Goal: Information Seeking & Learning: Learn about a topic

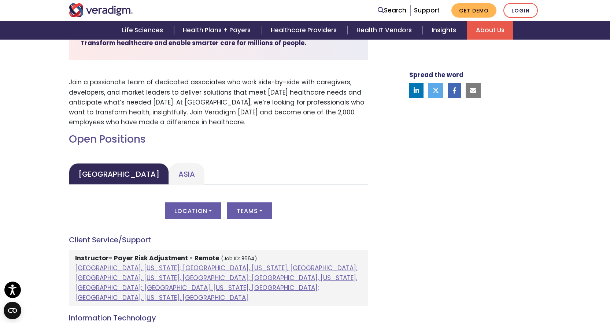
scroll to position [256, 0]
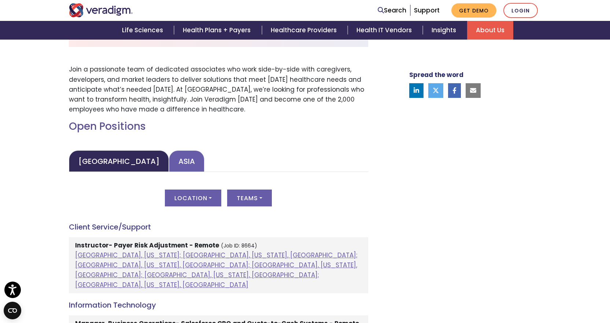
click at [169, 151] on link "Asia" at bounding box center [187, 161] width 36 height 22
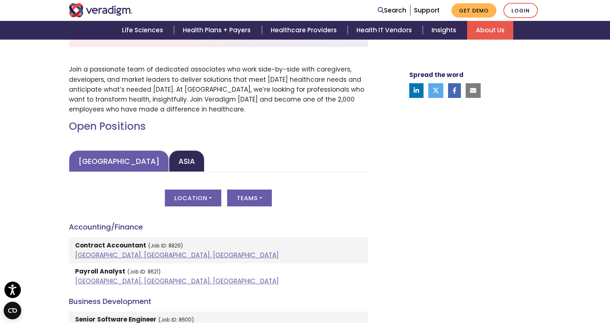
click at [82, 161] on link "[GEOGRAPHIC_DATA]" at bounding box center [119, 161] width 100 height 22
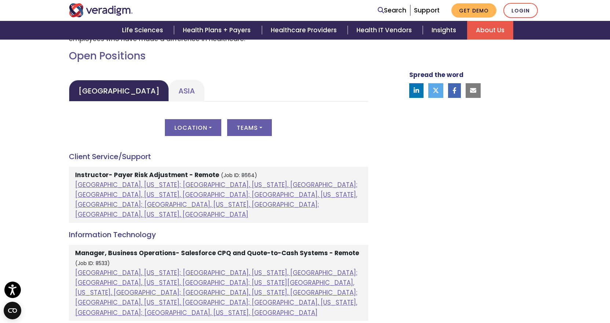
scroll to position [330, 0]
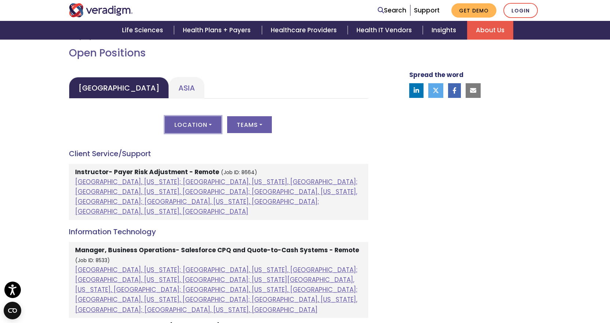
click at [189, 125] on button "Location" at bounding box center [193, 124] width 56 height 17
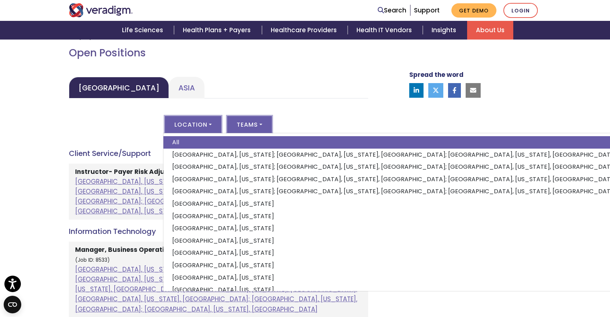
click at [254, 124] on button "Teams" at bounding box center [249, 124] width 45 height 17
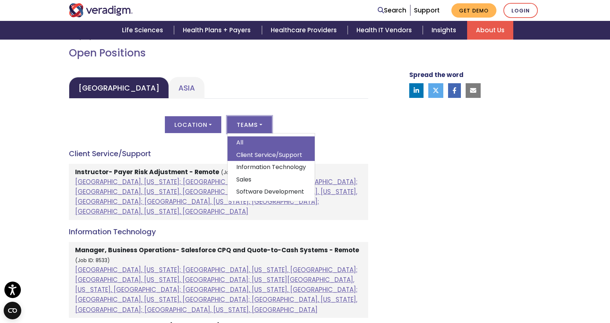
click at [272, 154] on link "Client Service/Support" at bounding box center [271, 155] width 87 height 12
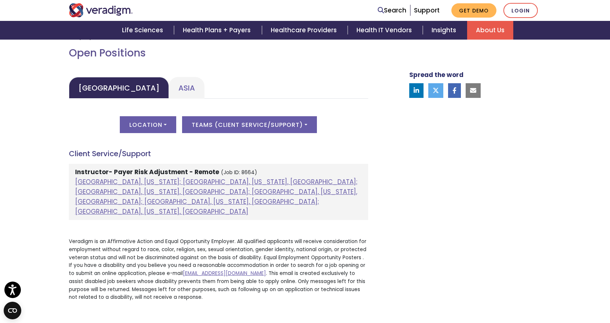
click at [1, 149] on div "Welcome to Veradigm Transform healthcare and enable smarter care for millions o…" at bounding box center [305, 121] width 610 height 432
click at [230, 119] on button "Teams ( Client Service/Support )" at bounding box center [249, 124] width 135 height 17
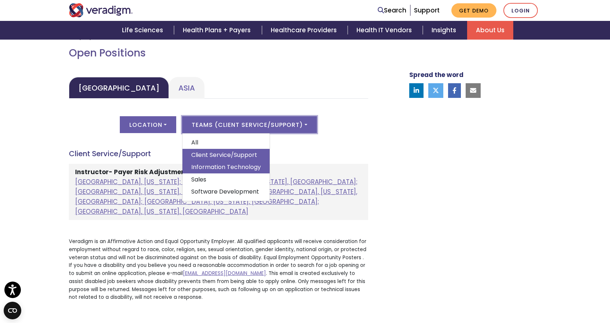
click at [212, 165] on link "Information Technology" at bounding box center [225, 167] width 87 height 12
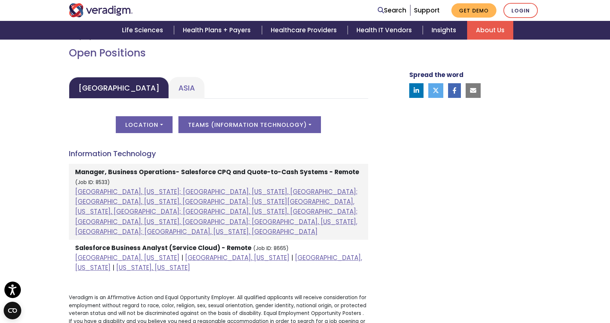
click at [0, 117] on div "Welcome to Veradigm Transform healthcare and enable smarter care for millions o…" at bounding box center [305, 149] width 610 height 488
click at [252, 120] on button "Teams ( Information Technology )" at bounding box center [249, 124] width 143 height 17
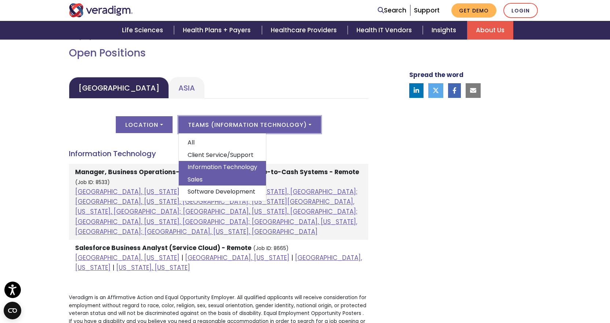
click at [215, 175] on link "Sales" at bounding box center [222, 179] width 87 height 12
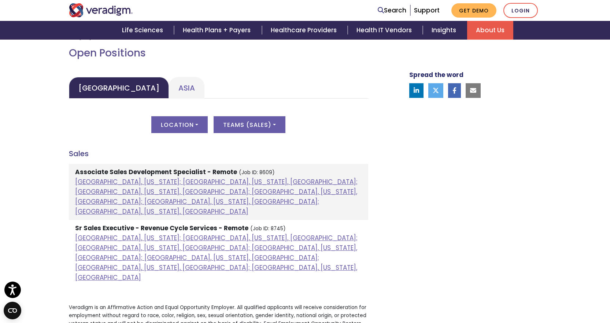
click at [0, 133] on div "Welcome to Veradigm Transform healthcare and enable smarter care for millions o…" at bounding box center [305, 154] width 610 height 498
click at [228, 118] on button "Teams ( Sales )" at bounding box center [250, 124] width 72 height 17
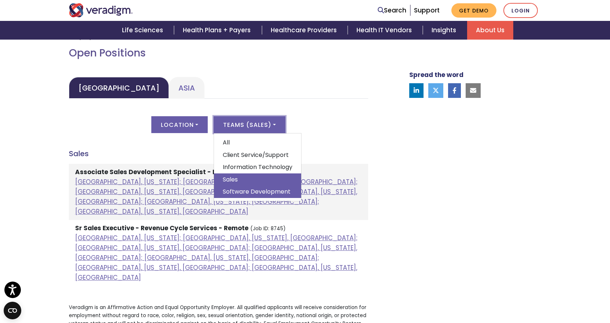
click at [227, 192] on link "Software Development" at bounding box center [257, 191] width 87 height 12
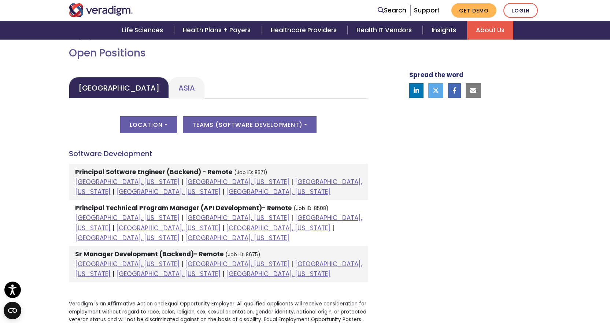
click at [0, 144] on div "Welcome to Veradigm Transform healthcare and enable smarter care for millions o…" at bounding box center [305, 152] width 610 height 494
click at [169, 87] on link "Asia" at bounding box center [187, 88] width 36 height 22
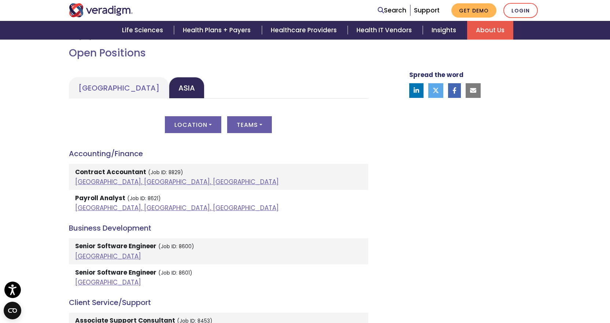
click at [195, 125] on button "Location" at bounding box center [193, 124] width 56 height 17
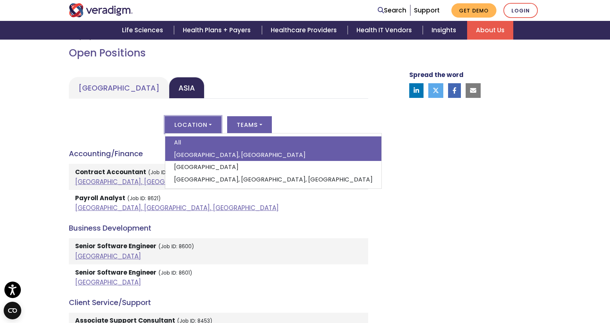
click at [194, 153] on link "[GEOGRAPHIC_DATA], [GEOGRAPHIC_DATA]" at bounding box center [273, 155] width 216 height 12
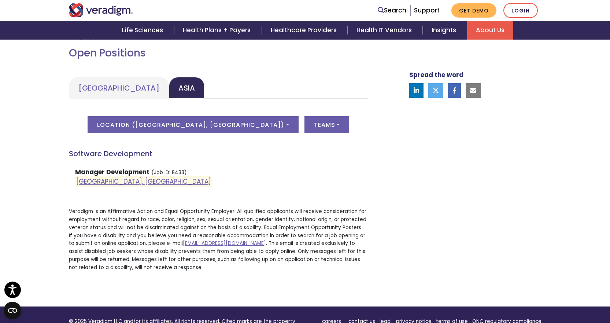
click at [32, 149] on div "Welcome to Veradigm Transform healthcare and enable smarter care for millions o…" at bounding box center [305, 106] width 610 height 402
click at [96, 171] on strong "Manager Development" at bounding box center [112, 171] width 74 height 9
click at [160, 174] on small "(Job ID: 8433)" at bounding box center [169, 172] width 36 height 7
click at [115, 181] on link "[GEOGRAPHIC_DATA], [GEOGRAPHIC_DATA]" at bounding box center [143, 181] width 135 height 9
click at [0, 170] on div "Welcome to Veradigm Transform healthcare and enable smarter care for millions o…" at bounding box center [305, 106] width 610 height 402
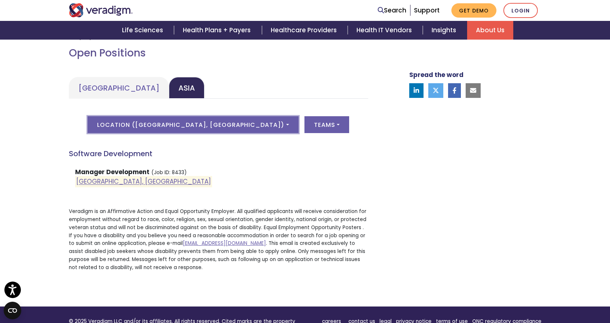
click at [205, 124] on button "Location ( [GEOGRAPHIC_DATA], [GEOGRAPHIC_DATA] )" at bounding box center [193, 124] width 211 height 17
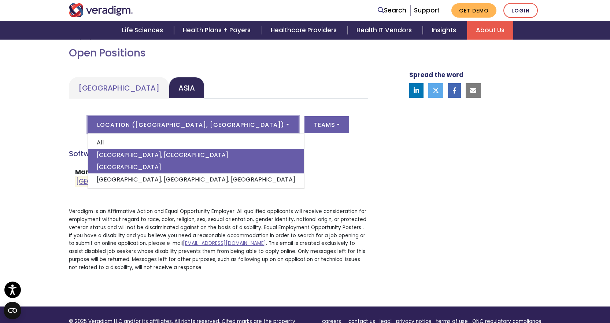
click at [155, 166] on link "[GEOGRAPHIC_DATA]" at bounding box center [196, 167] width 216 height 12
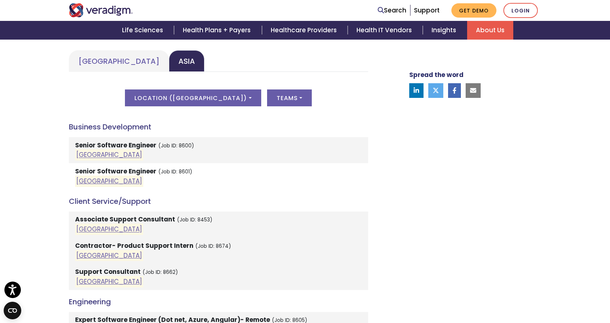
scroll to position [403, 0]
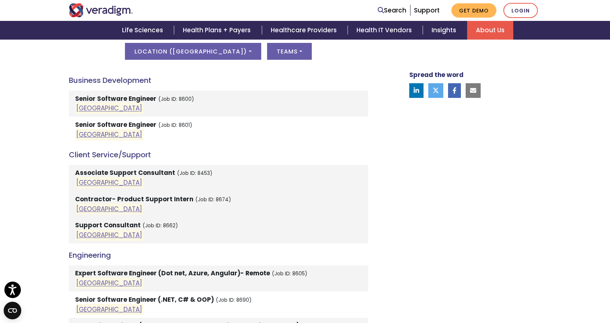
click at [77, 227] on li "Support Consultant (Job ID: 8662) [GEOGRAPHIC_DATA]" at bounding box center [218, 230] width 299 height 26
click at [82, 238] on link "[GEOGRAPHIC_DATA]" at bounding box center [109, 234] width 66 height 9
click at [77, 184] on link "[GEOGRAPHIC_DATA]" at bounding box center [109, 182] width 66 height 9
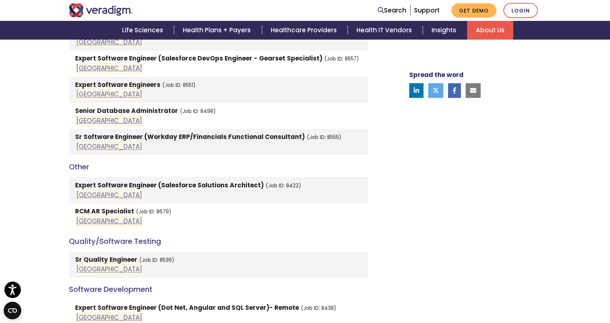
scroll to position [843, 0]
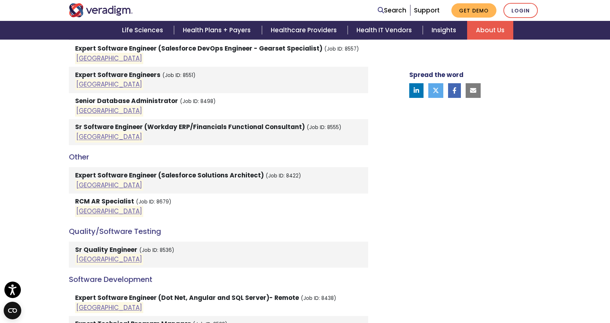
click at [19, 188] on div "Welcome to Veradigm Transform healthcare and enable smarter care for millions o…" at bounding box center [305, 15] width 610 height 1246
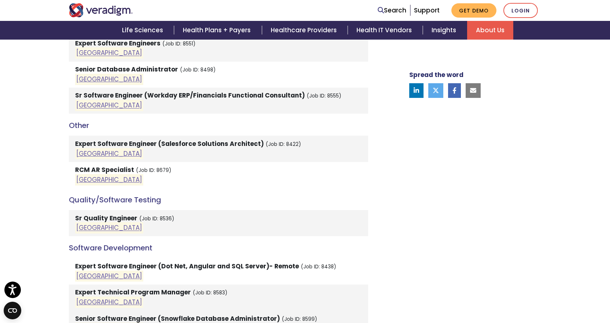
scroll to position [916, 0]
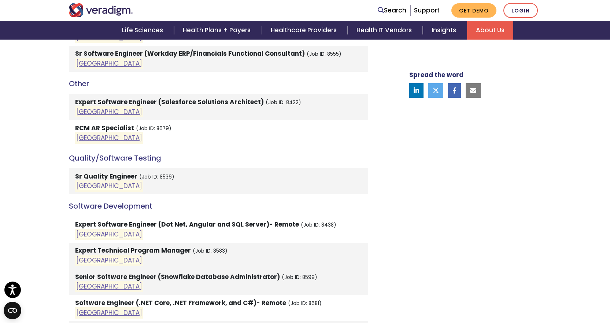
click at [105, 123] on strong "RCM AR Specialist" at bounding box center [104, 127] width 59 height 9
click at [87, 133] on link "[GEOGRAPHIC_DATA]" at bounding box center [109, 137] width 66 height 9
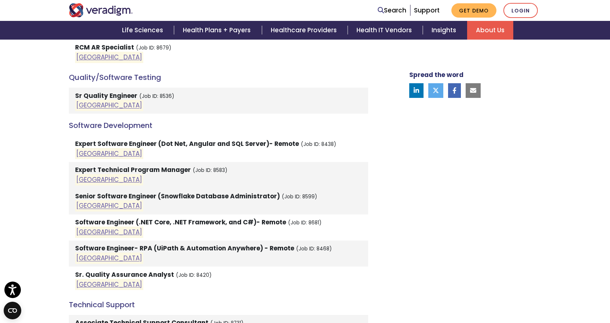
scroll to position [1026, 0]
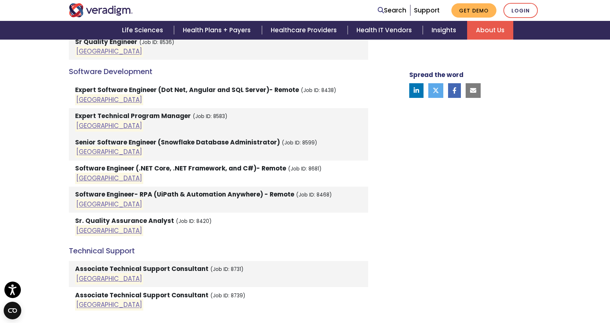
scroll to position [1062, 0]
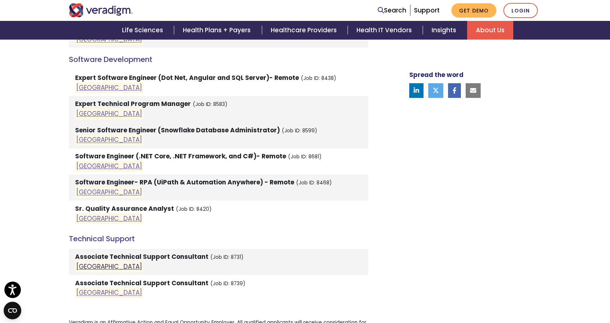
click at [86, 262] on link "[GEOGRAPHIC_DATA]" at bounding box center [109, 266] width 66 height 9
click at [86, 288] on link "[GEOGRAPHIC_DATA]" at bounding box center [109, 292] width 66 height 9
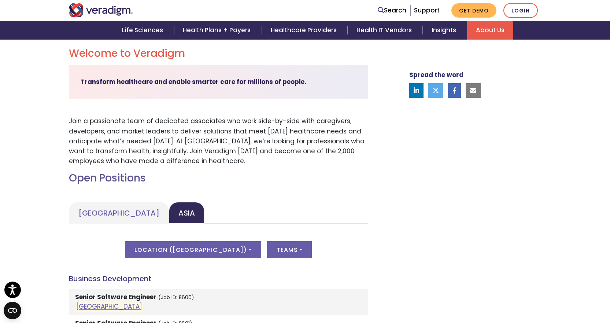
scroll to position [256, 0]
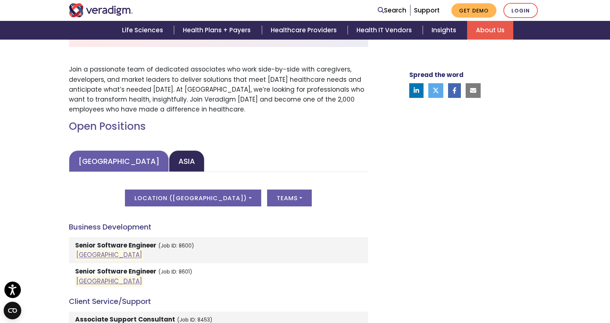
click at [111, 163] on link "[GEOGRAPHIC_DATA]" at bounding box center [119, 161] width 100 height 22
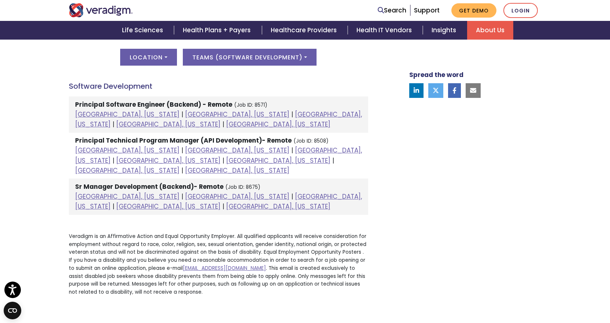
scroll to position [403, 0]
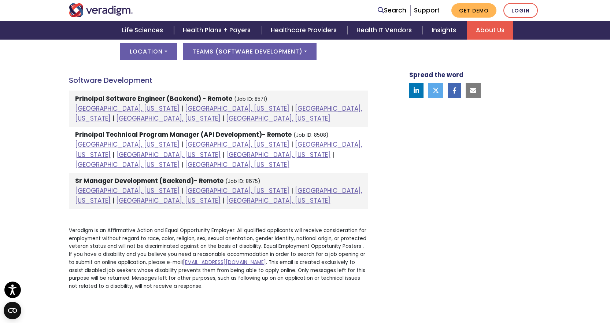
click at [18, 93] on div "Welcome to Veradigm Transform healthcare and enable smarter care for millions o…" at bounding box center [305, 78] width 610 height 494
click at [325, 114] on link "[GEOGRAPHIC_DATA], [US_STATE]" at bounding box center [278, 118] width 104 height 9
click at [221, 114] on link "[GEOGRAPHIC_DATA], [US_STATE]" at bounding box center [168, 118] width 104 height 9
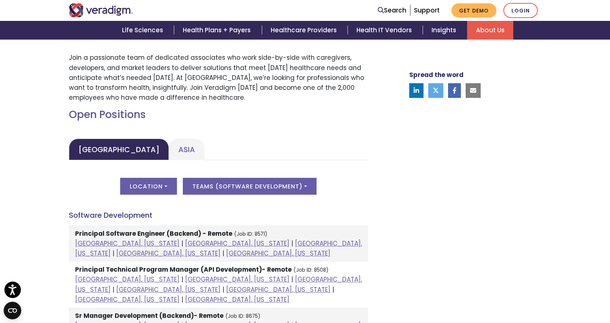
scroll to position [256, 0]
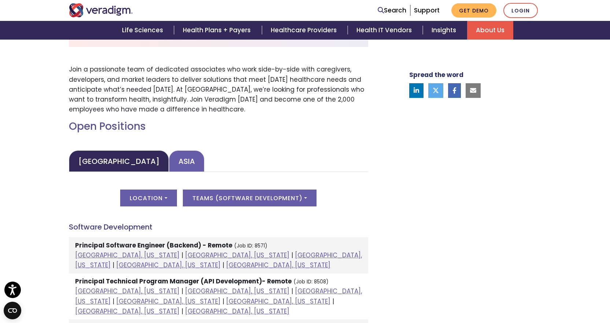
click at [169, 166] on link "Asia" at bounding box center [187, 161] width 36 height 22
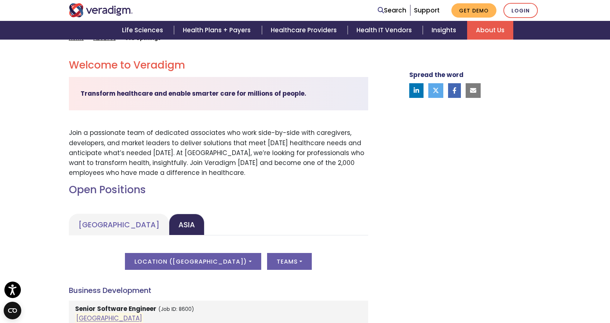
scroll to position [220, 0]
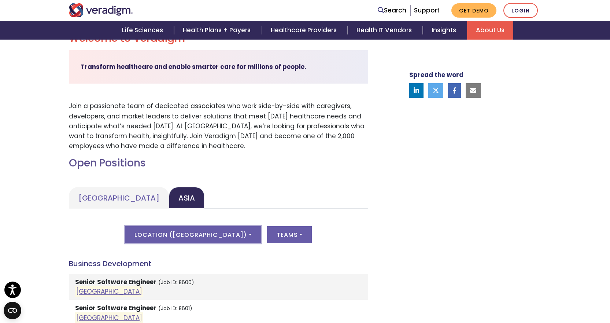
click at [224, 241] on button "Location ( [GEOGRAPHIC_DATA] )" at bounding box center [193, 234] width 136 height 17
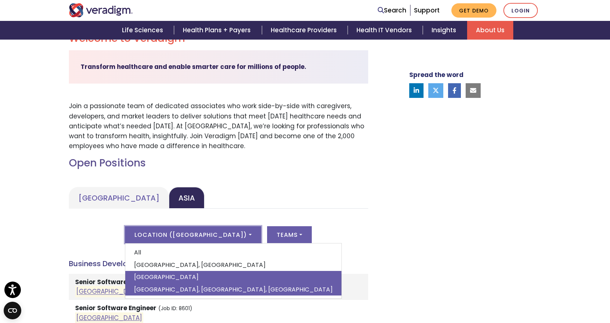
click at [177, 287] on link "[GEOGRAPHIC_DATA], [GEOGRAPHIC_DATA], [GEOGRAPHIC_DATA]" at bounding box center [233, 289] width 216 height 12
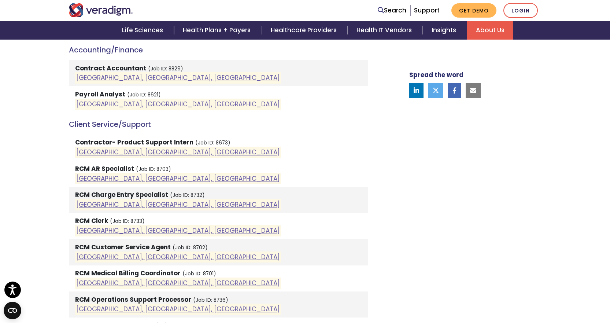
scroll to position [440, 0]
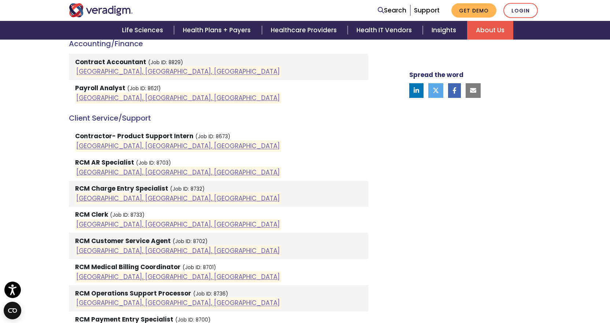
click at [0, 225] on div "Welcome to Veradigm Transform healthcare and enable smarter care for millions o…" at bounding box center [305, 236] width 610 height 882
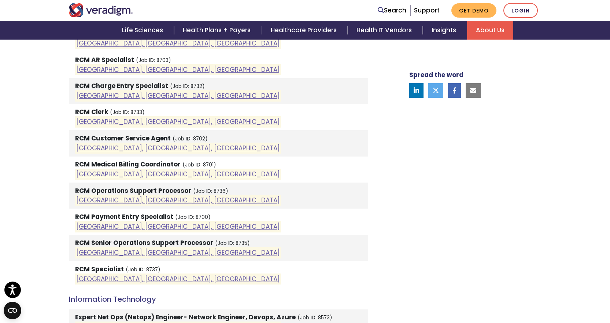
scroll to position [586, 0]
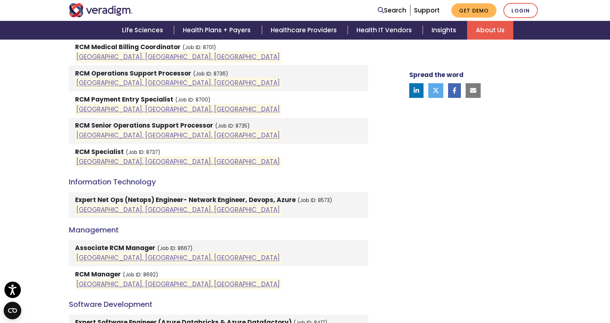
click at [1, 161] on div "Welcome to Veradigm Transform healthcare and enable smarter care for millions o…" at bounding box center [305, 16] width 610 height 882
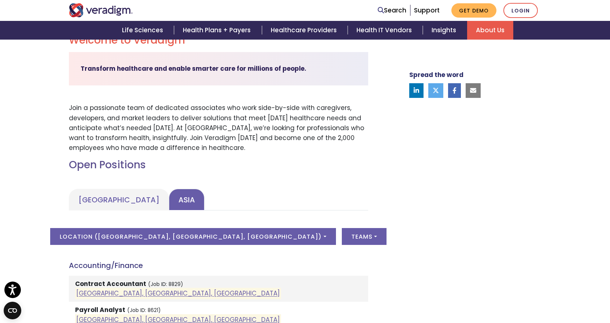
scroll to position [220, 0]
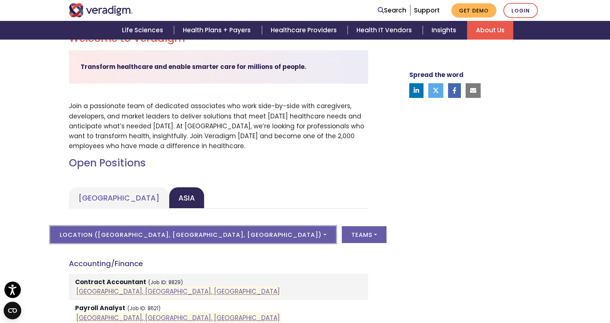
click at [233, 232] on button "Location ( [GEOGRAPHIC_DATA], [GEOGRAPHIC_DATA], [GEOGRAPHIC_DATA] )" at bounding box center [192, 234] width 285 height 17
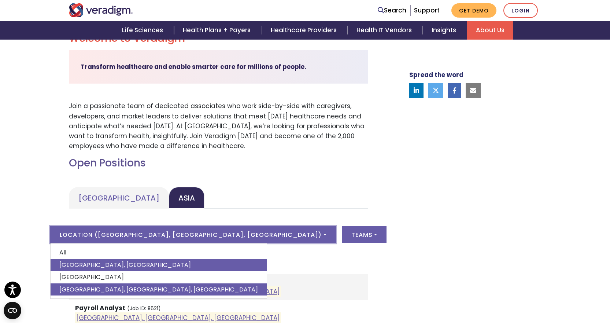
click at [155, 264] on link "[GEOGRAPHIC_DATA], [GEOGRAPHIC_DATA]" at bounding box center [159, 265] width 216 height 12
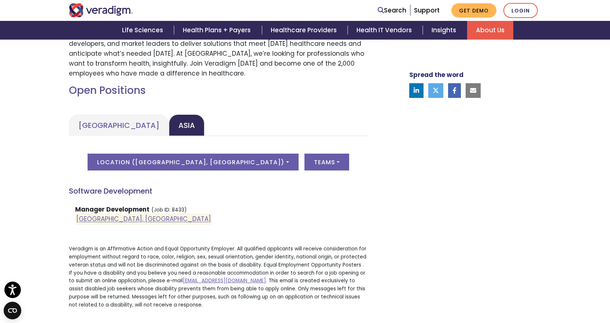
scroll to position [293, 0]
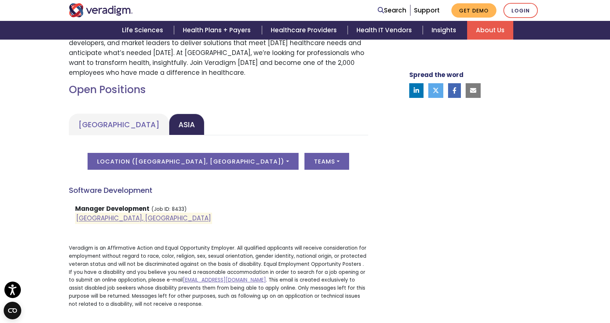
click at [8, 220] on div "Welcome to Veradigm Transform healthcare and enable smarter care for millions o…" at bounding box center [305, 142] width 610 height 402
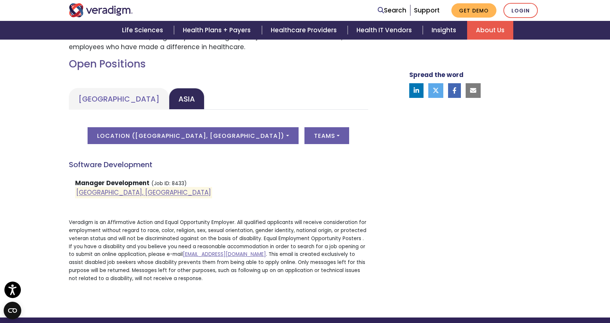
scroll to position [330, 0]
